Goal: Transaction & Acquisition: Purchase product/service

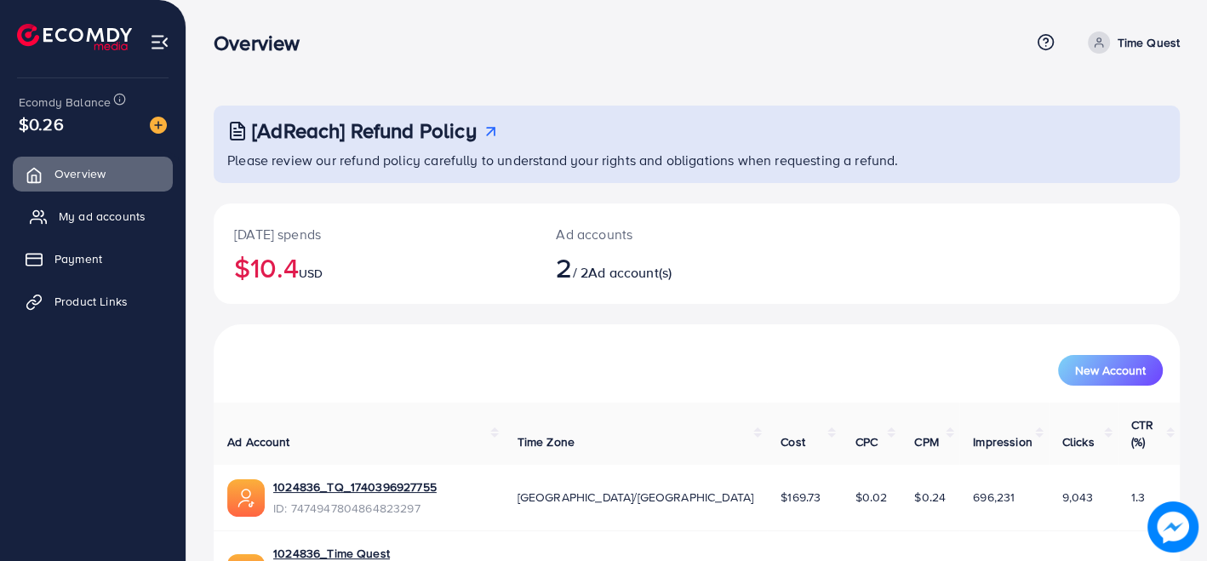
click at [119, 205] on link "My ad accounts" at bounding box center [93, 216] width 160 height 34
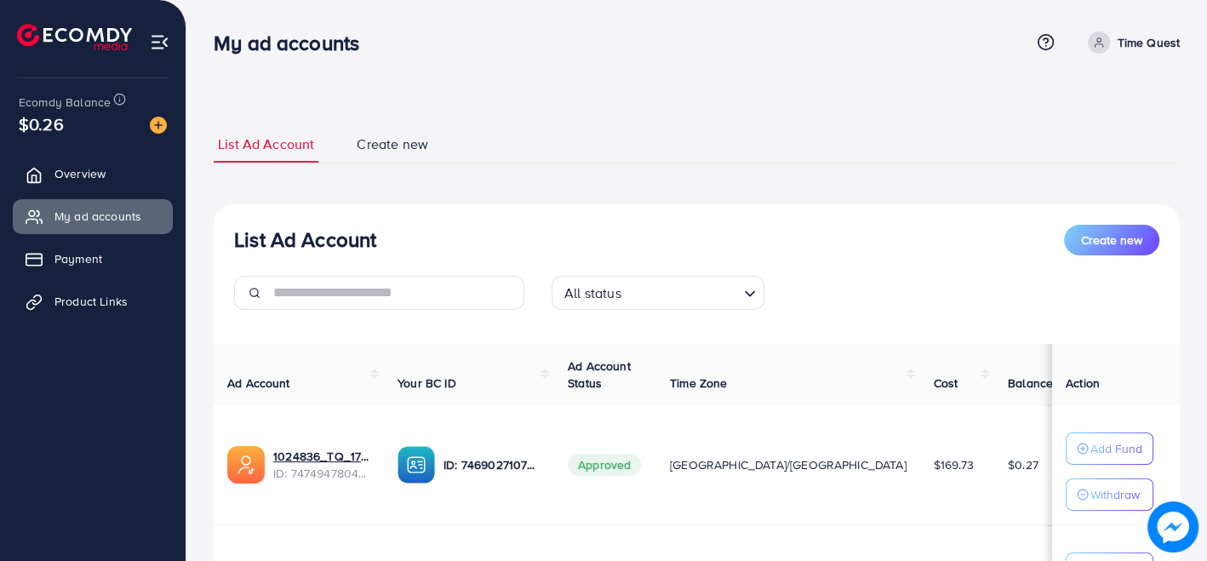
scroll to position [204, 0]
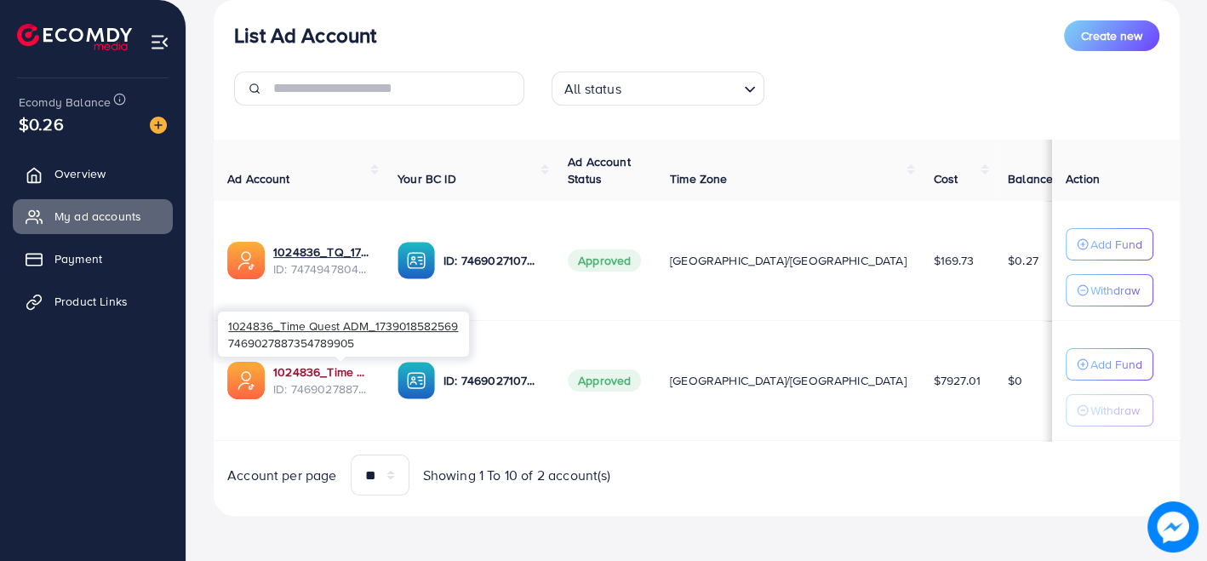
click at [359, 367] on link "1024836_Time Quest ADM_1739018582569" at bounding box center [321, 371] width 97 height 17
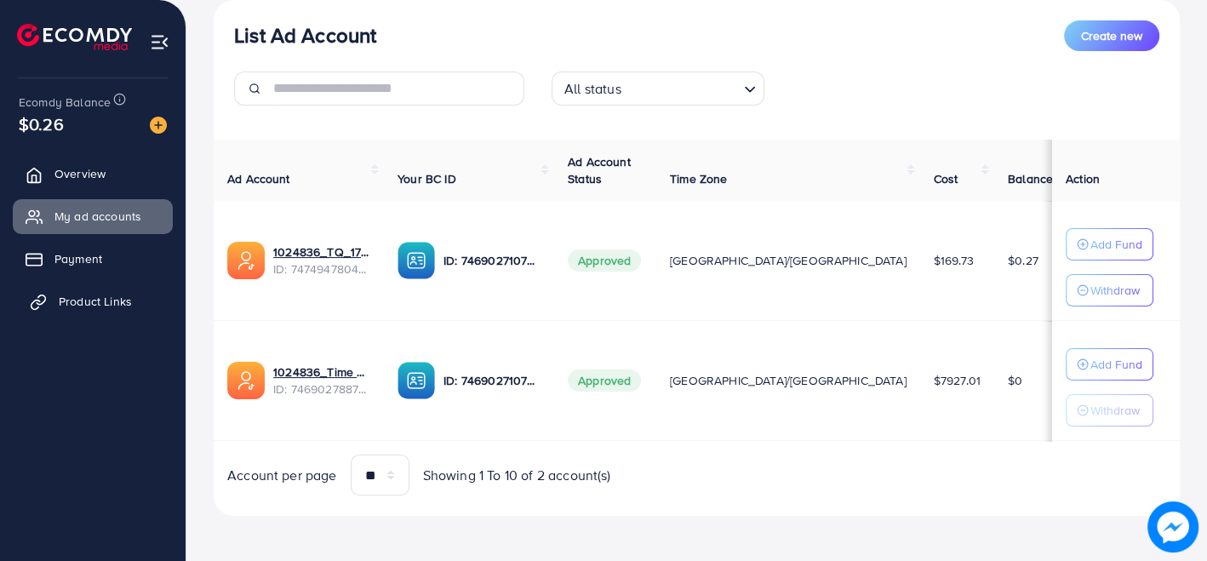
click at [90, 307] on span "Product Links" at bounding box center [95, 301] width 73 height 17
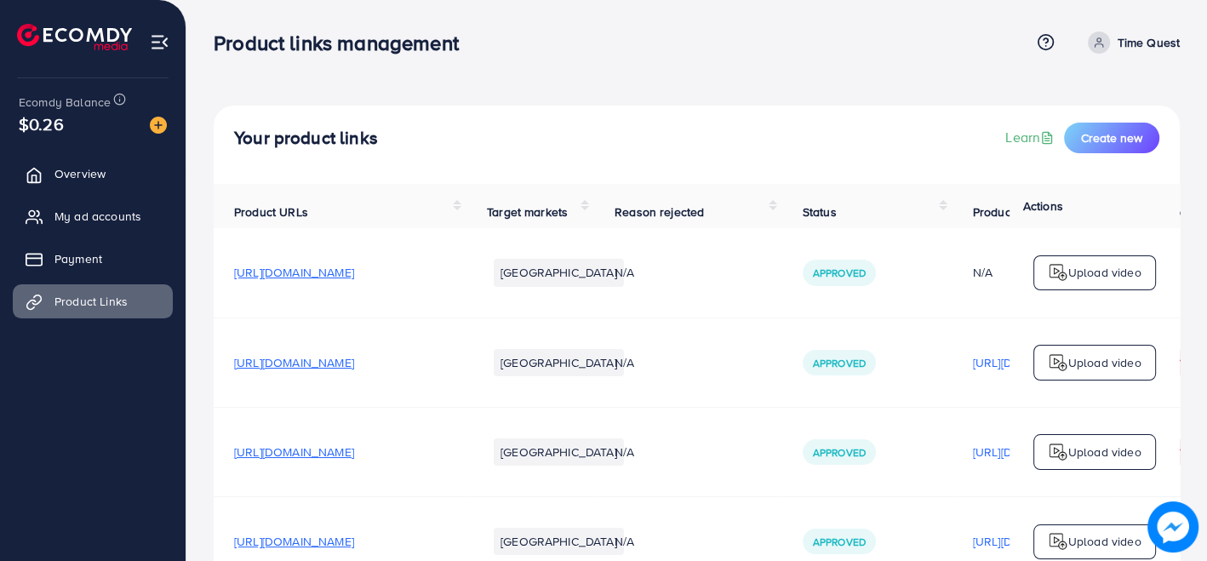
click at [354, 369] on span "[URL][DOMAIN_NAME]" at bounding box center [294, 362] width 120 height 17
click at [79, 214] on span "My ad accounts" at bounding box center [102, 216] width 87 height 17
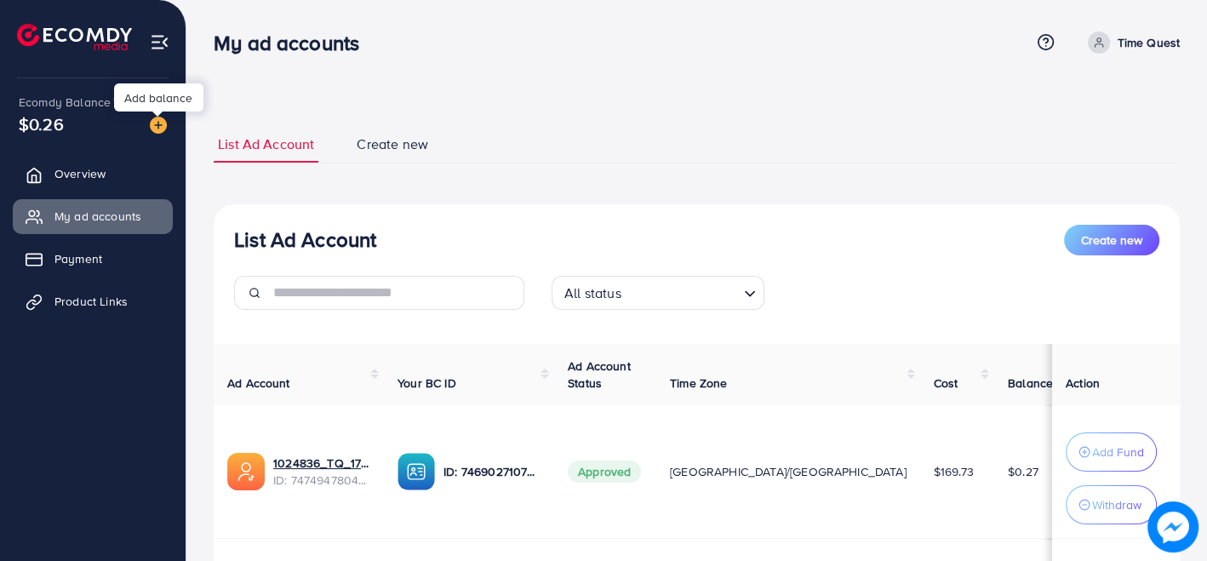
click at [153, 128] on img at bounding box center [158, 125] width 17 height 17
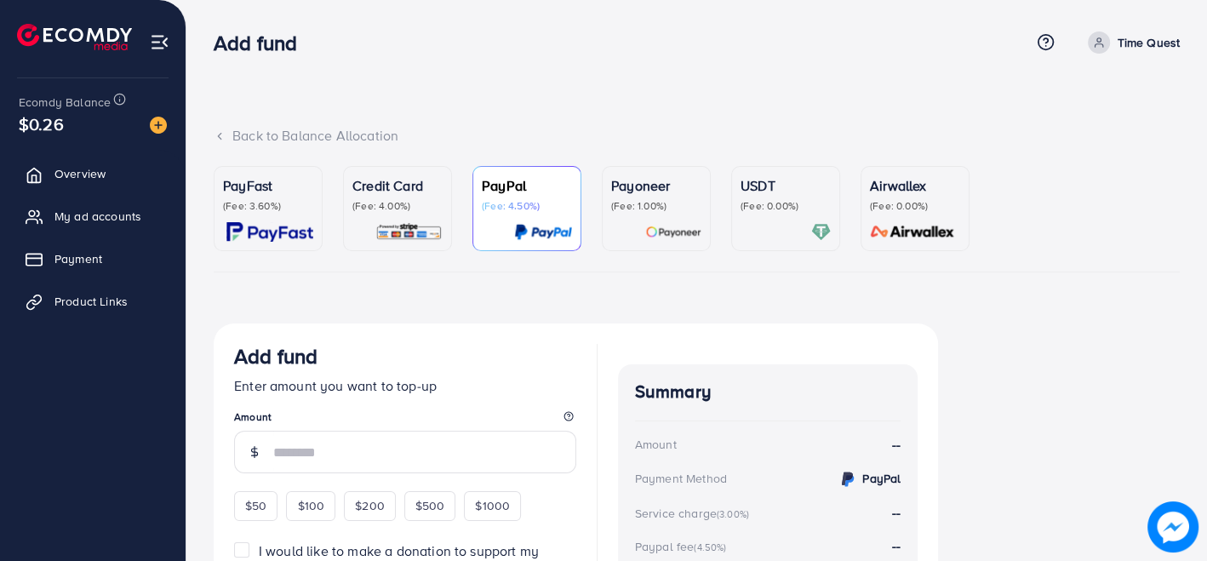
click at [793, 226] on div at bounding box center [785, 232] width 90 height 20
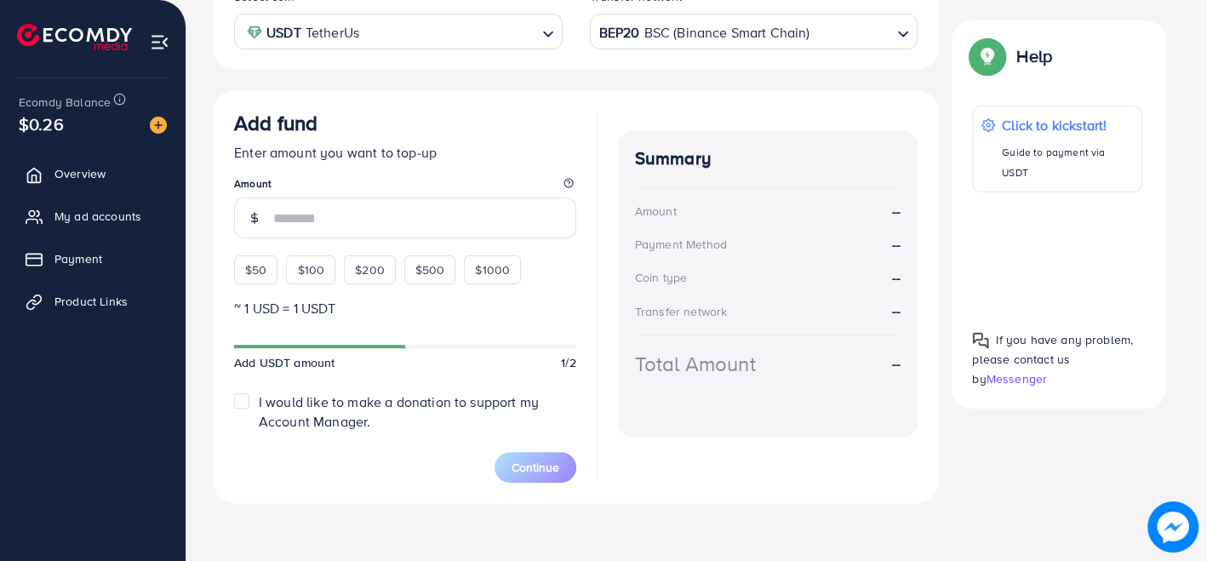
scroll to position [359, 0]
click at [248, 272] on span "$50" at bounding box center [255, 268] width 21 height 17
type input "**"
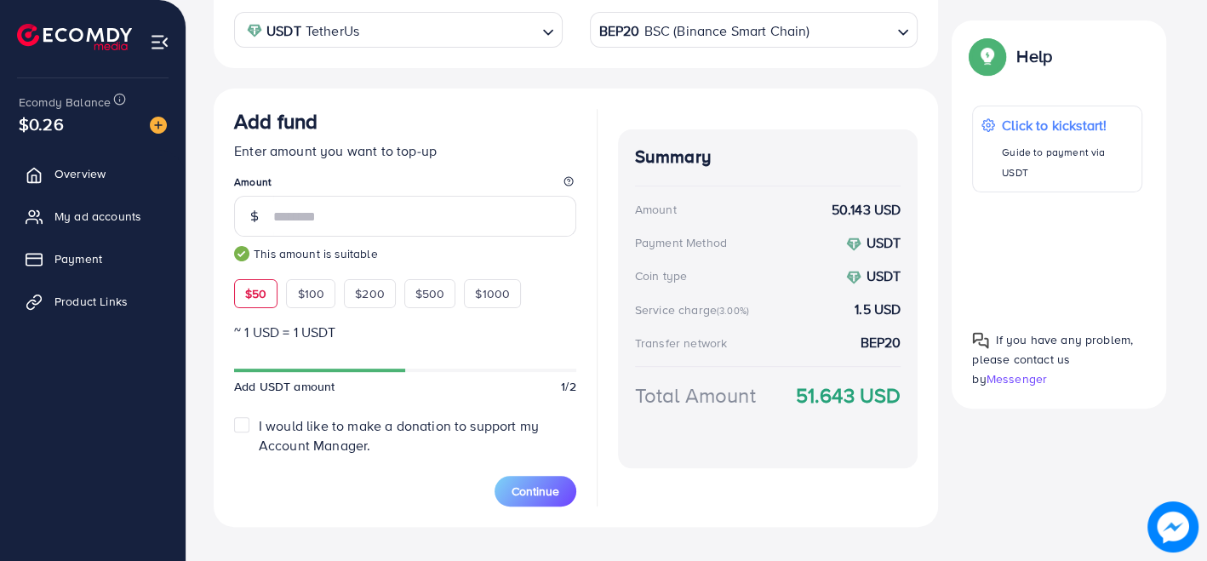
scroll to position [384, 0]
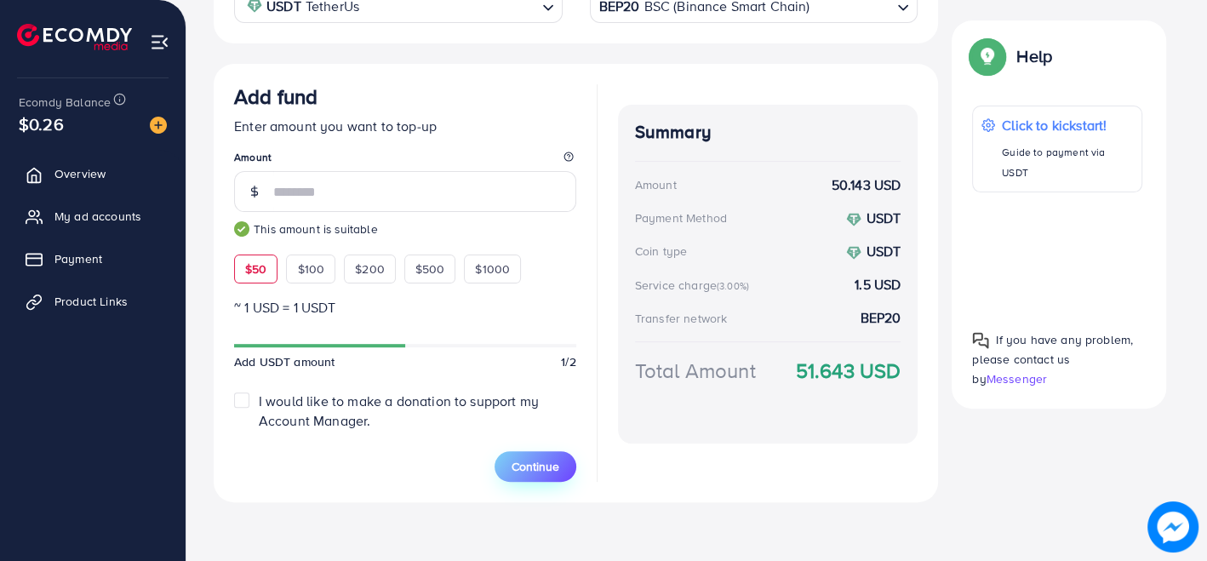
click at [534, 466] on span "Continue" at bounding box center [536, 466] width 48 height 17
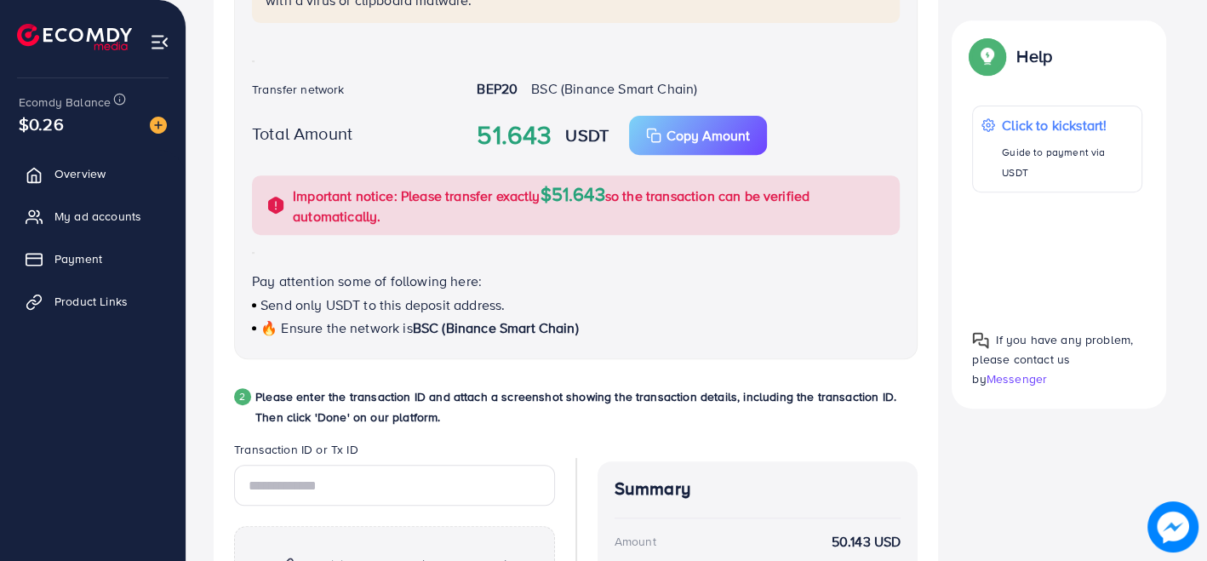
scroll to position [488, 0]
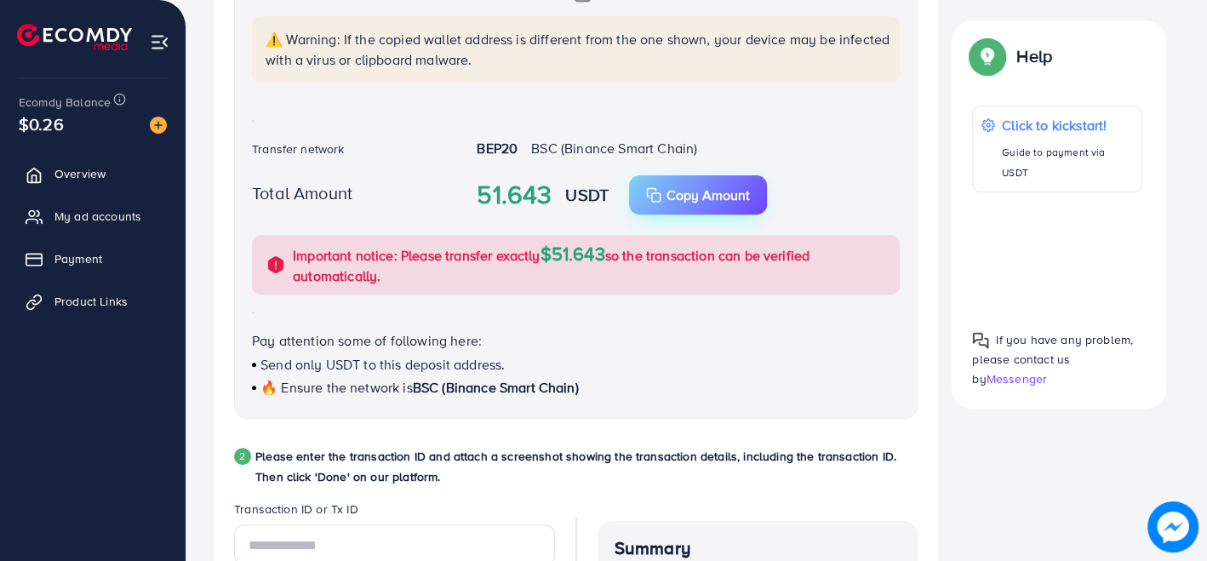
click at [665, 197] on div "Copy Amount Copy" at bounding box center [698, 195] width 104 height 20
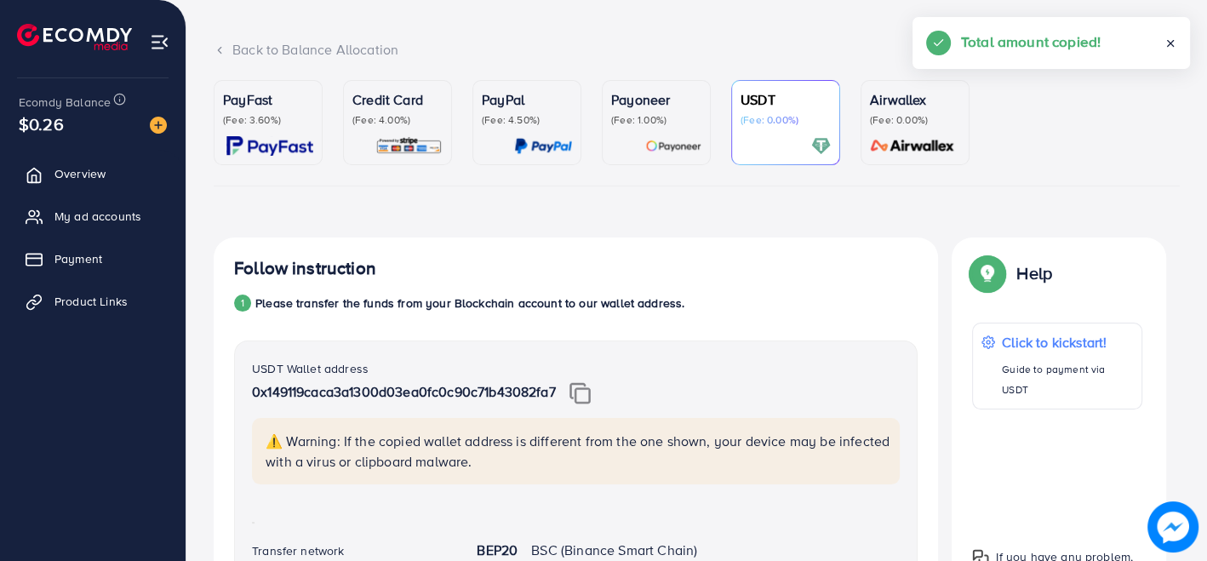
scroll to position [0, 0]
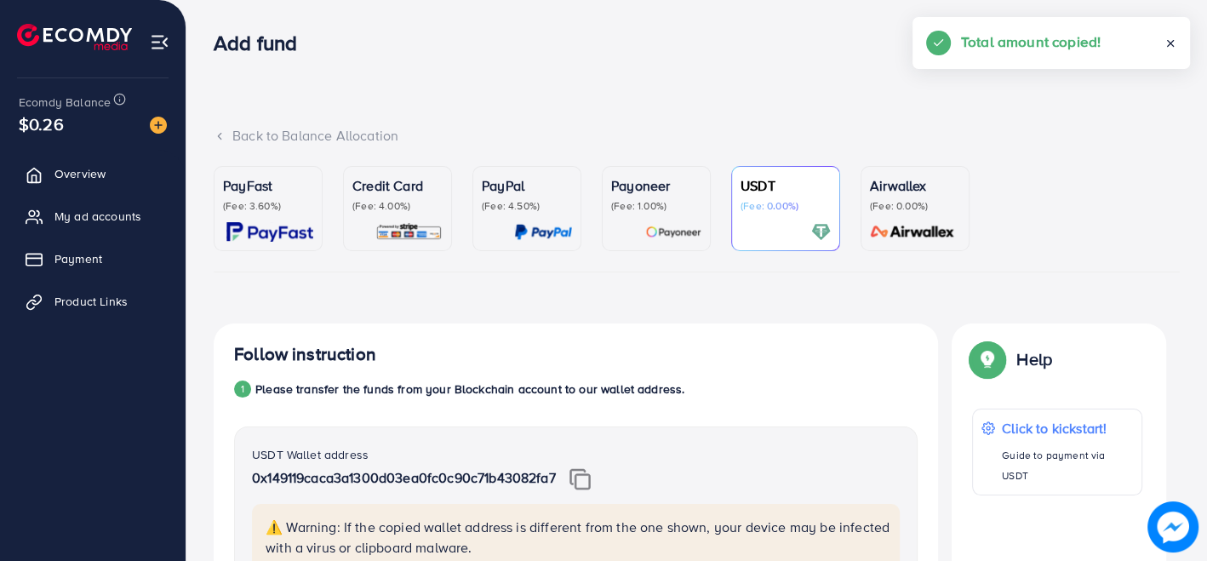
click at [596, 477] on p "0x149119caca3a1300d03ea0fc0c90c71b43082fa7" at bounding box center [576, 478] width 648 height 23
click at [584, 482] on img at bounding box center [579, 479] width 21 height 22
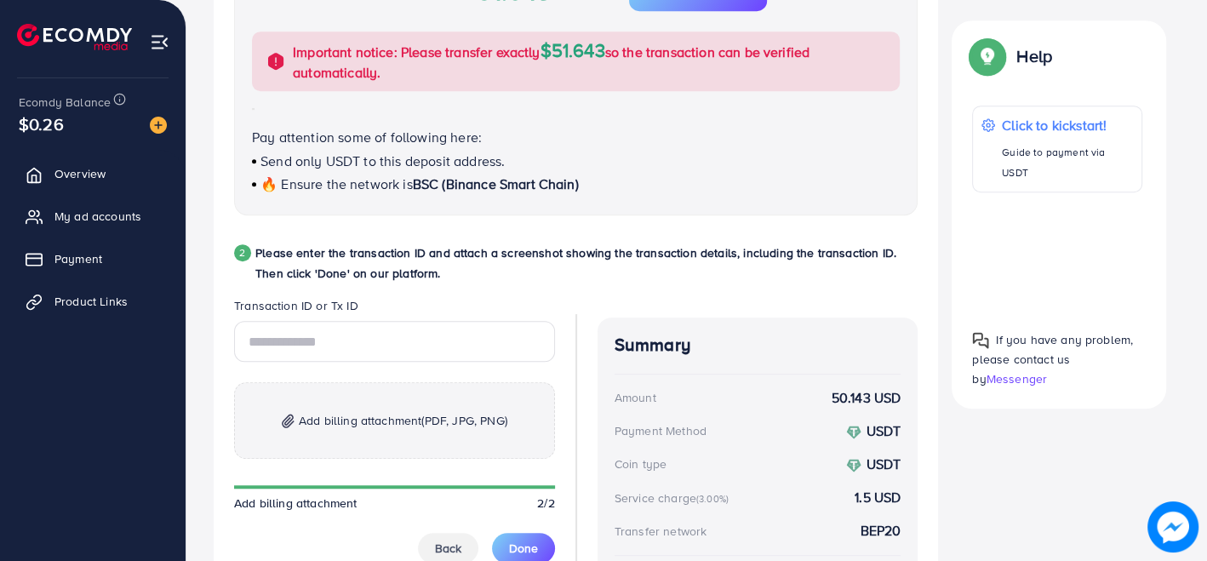
scroll to position [722, 0]
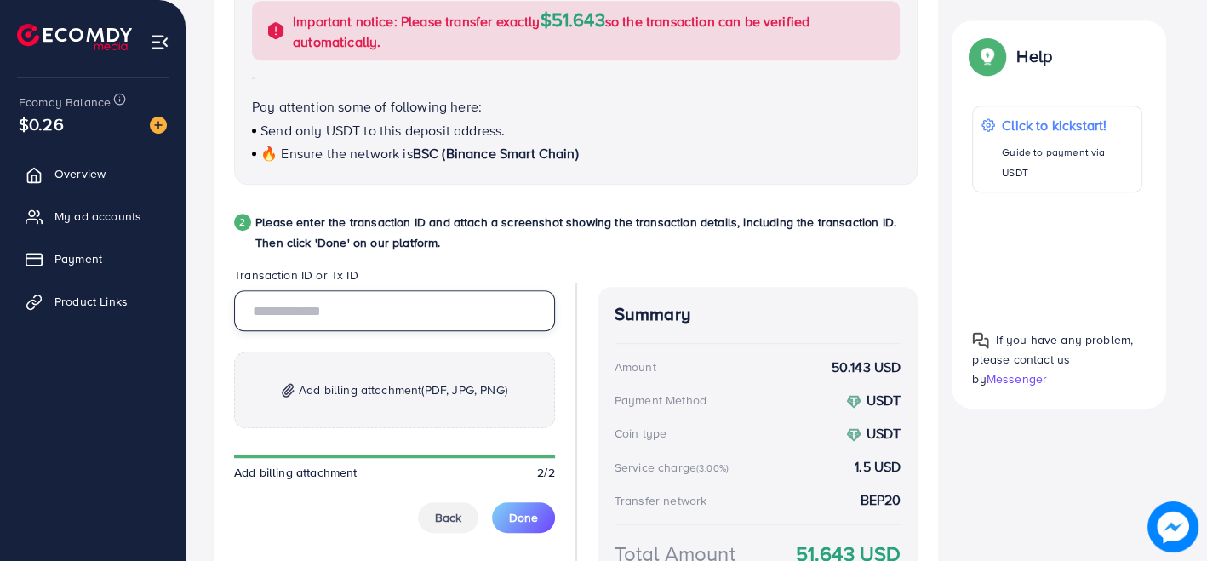
click at [374, 318] on input "text" at bounding box center [394, 310] width 321 height 41
paste input "**********"
type input "**********"
click at [372, 389] on span "Add billing attachment (PDF, JPG, PNG)" at bounding box center [403, 390] width 209 height 20
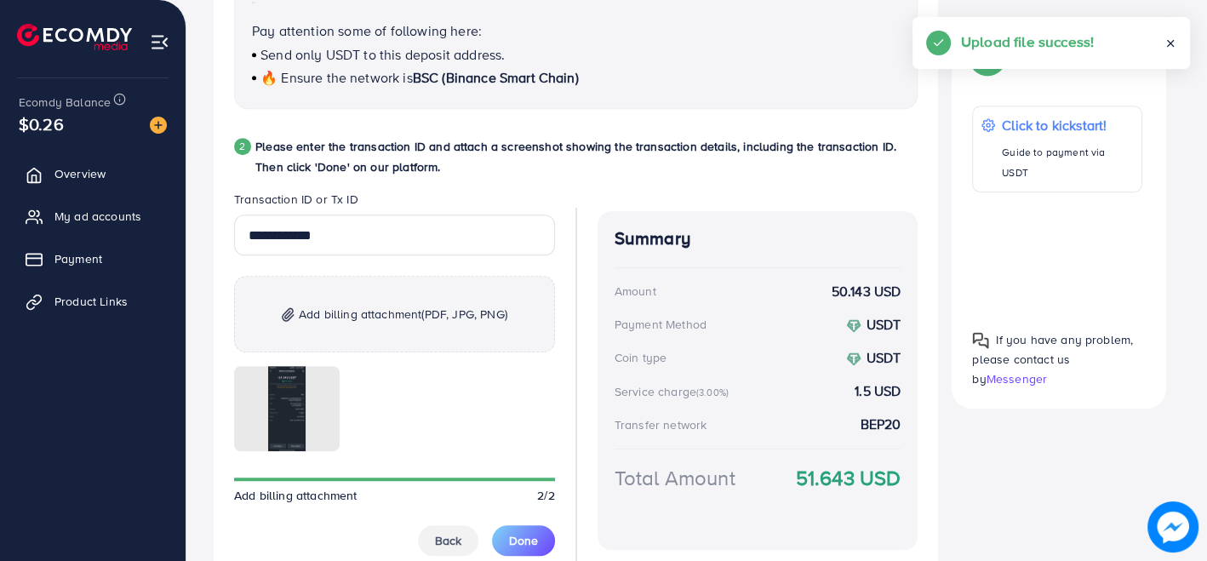
scroll to position [885, 0]
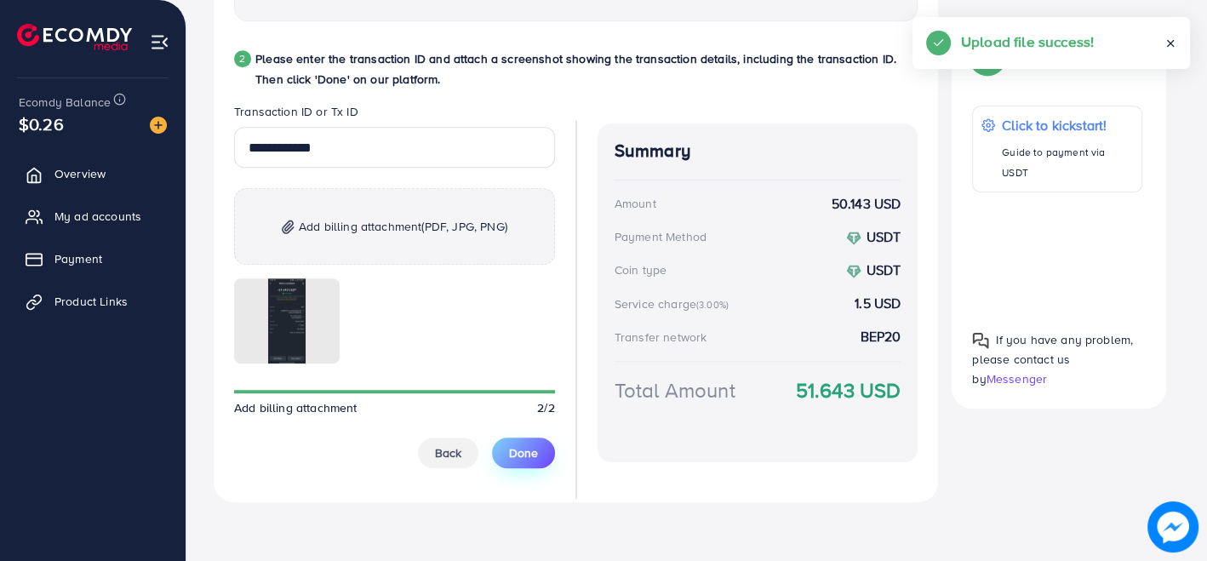
click at [528, 462] on button "Done" at bounding box center [523, 452] width 63 height 31
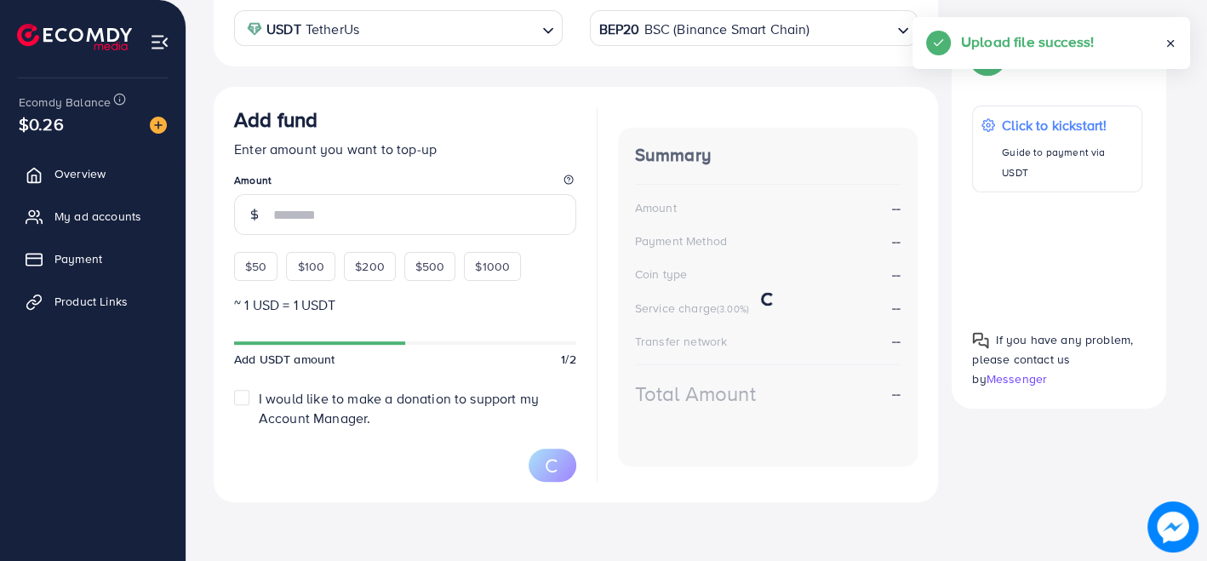
scroll to position [359, 0]
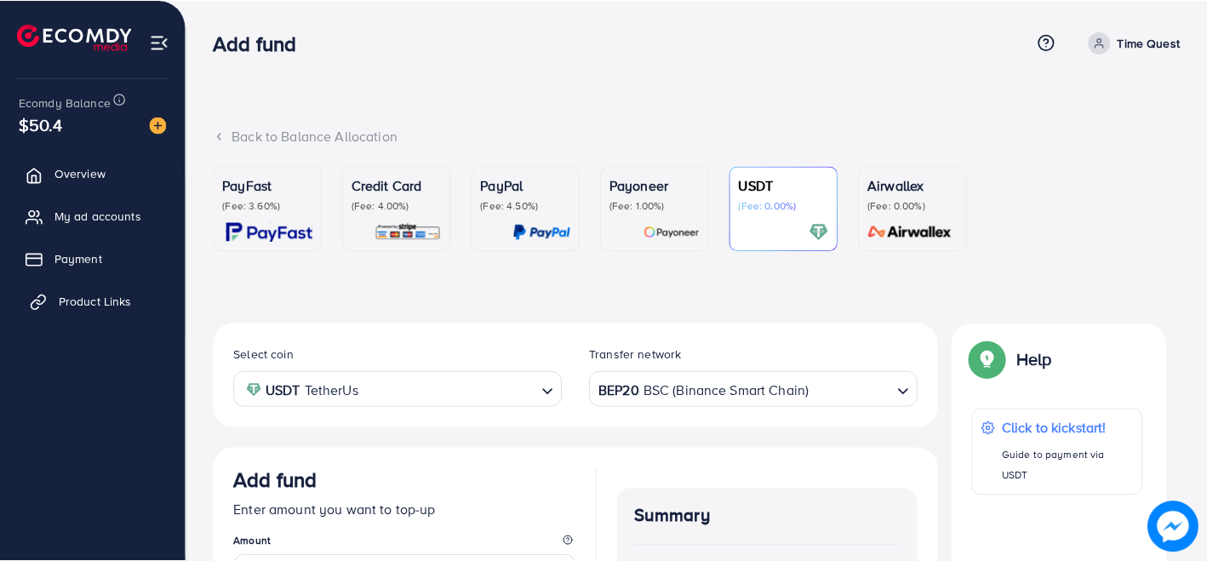
scroll to position [33, 0]
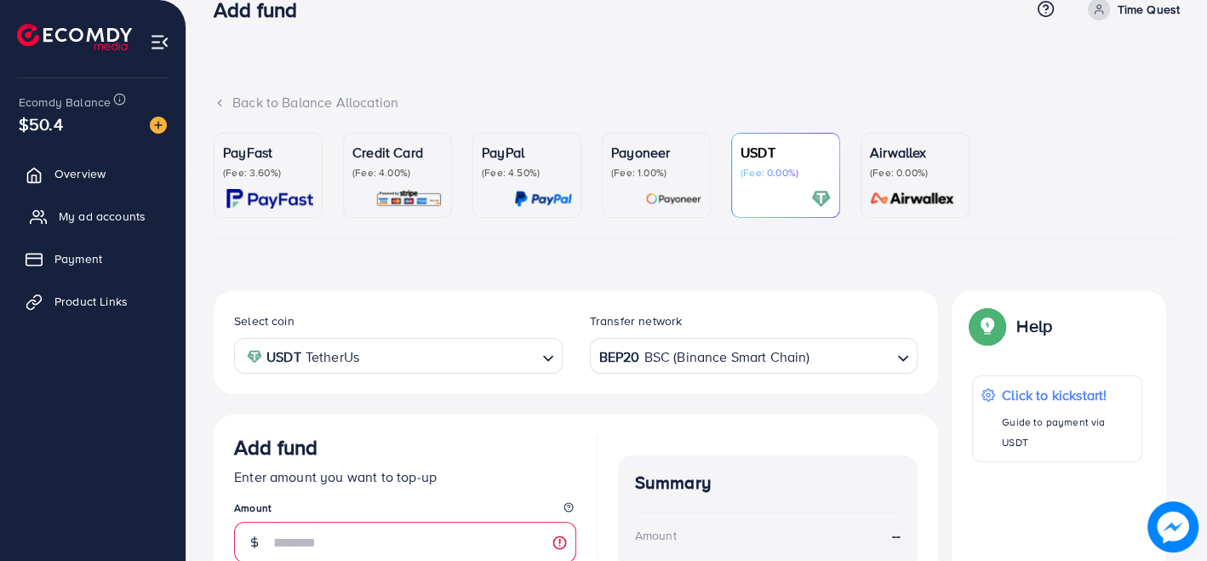
click at [117, 214] on span "My ad accounts" at bounding box center [102, 216] width 87 height 17
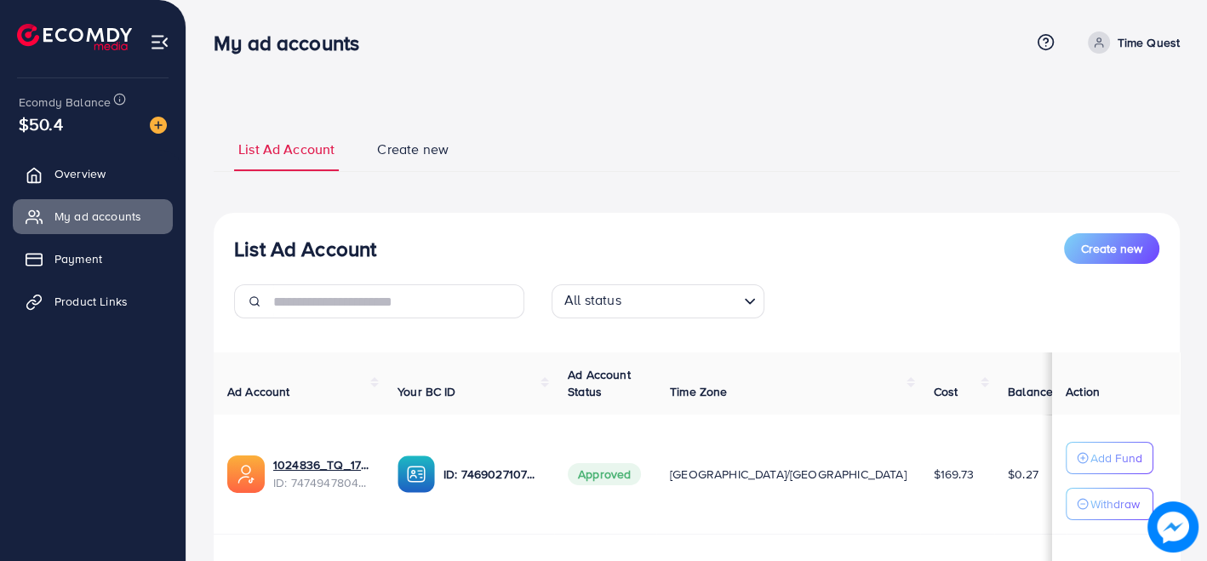
scroll to position [213, 0]
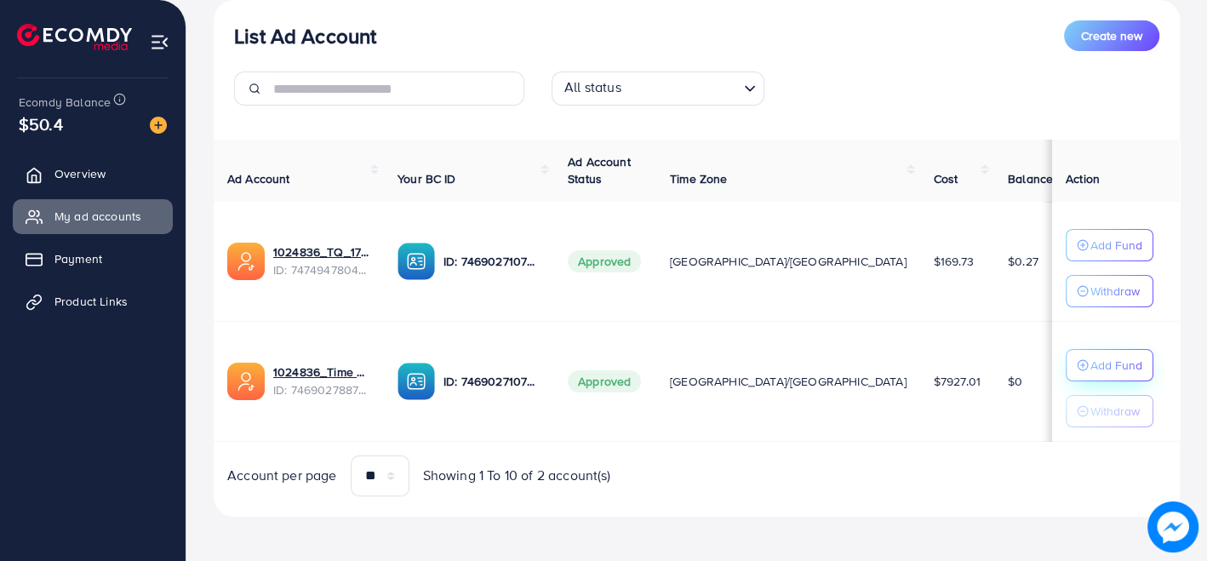
click at [1090, 369] on p "Add Fund" at bounding box center [1116, 365] width 52 height 20
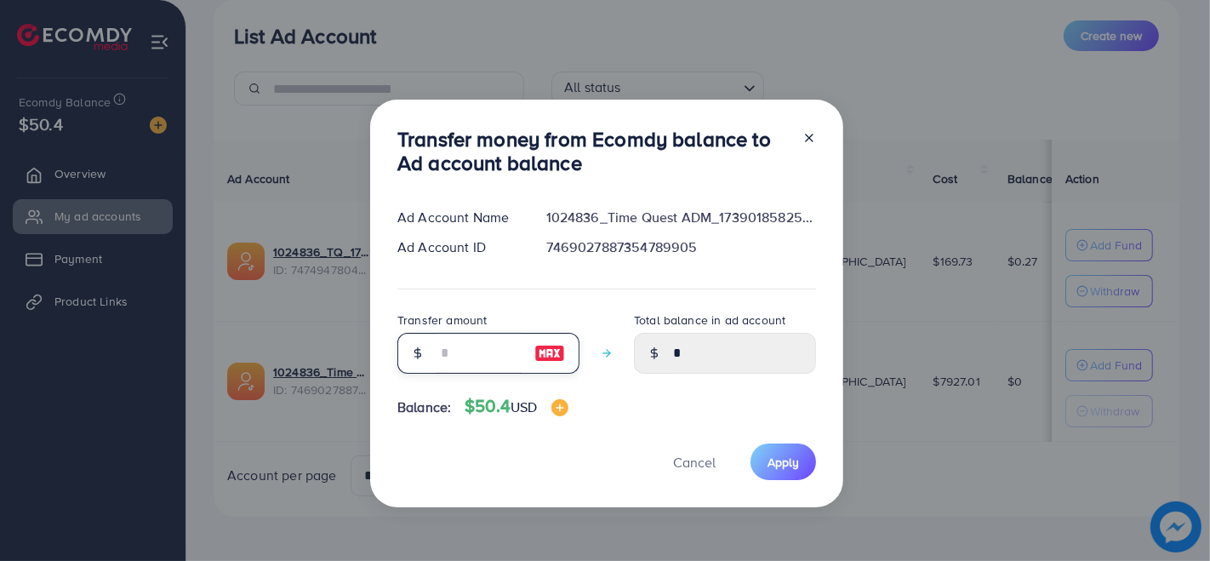
click at [443, 357] on input "number" at bounding box center [479, 353] width 85 height 41
type input "*"
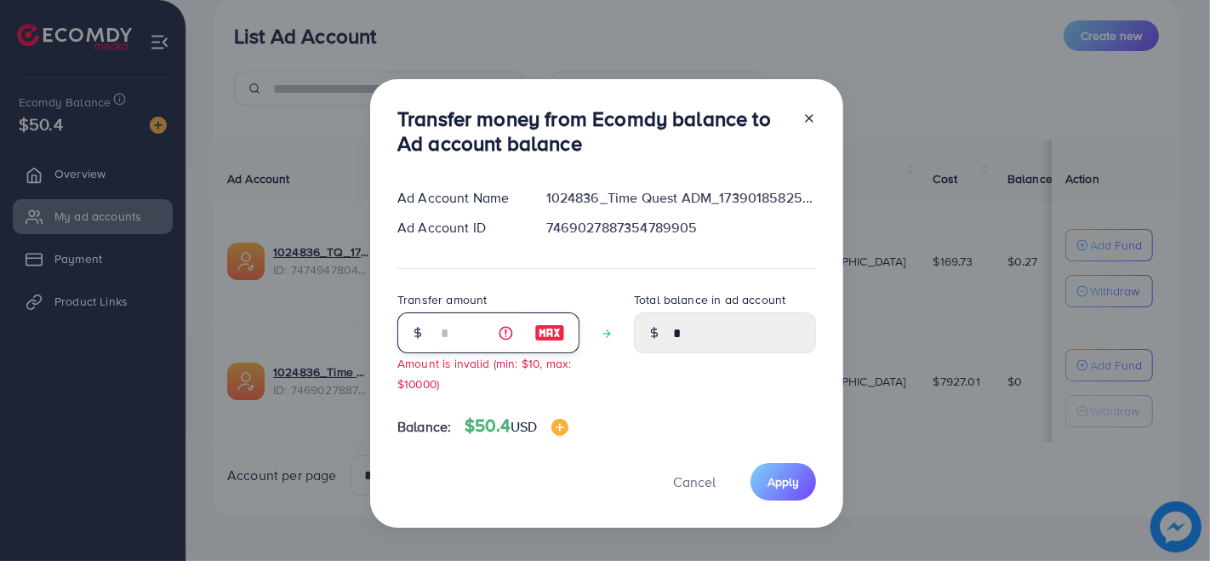
type input "****"
type input "**"
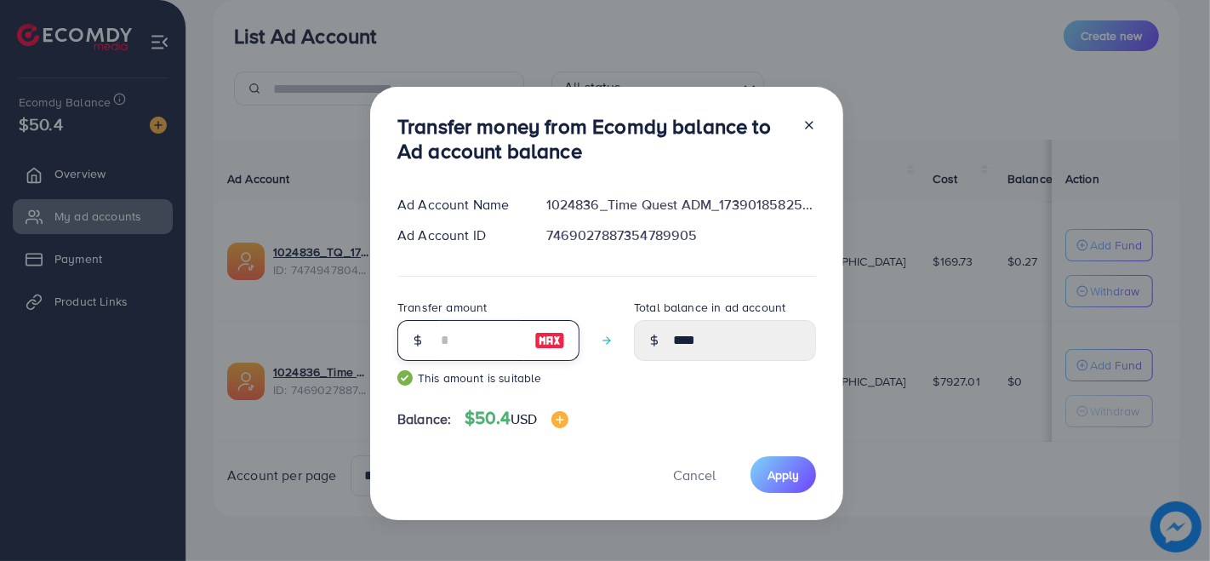
type input "*****"
type input "**"
click at [782, 485] on button "Apply" at bounding box center [784, 474] width 66 height 37
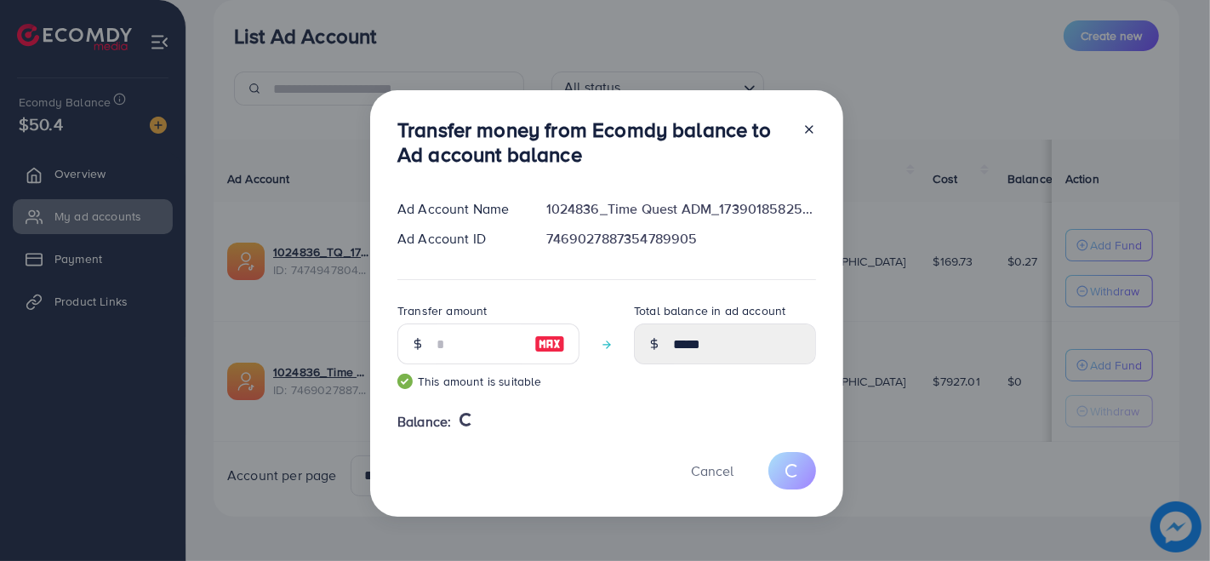
type input "*"
